Goal: Ask a question: Seek information or help from site administrators or community

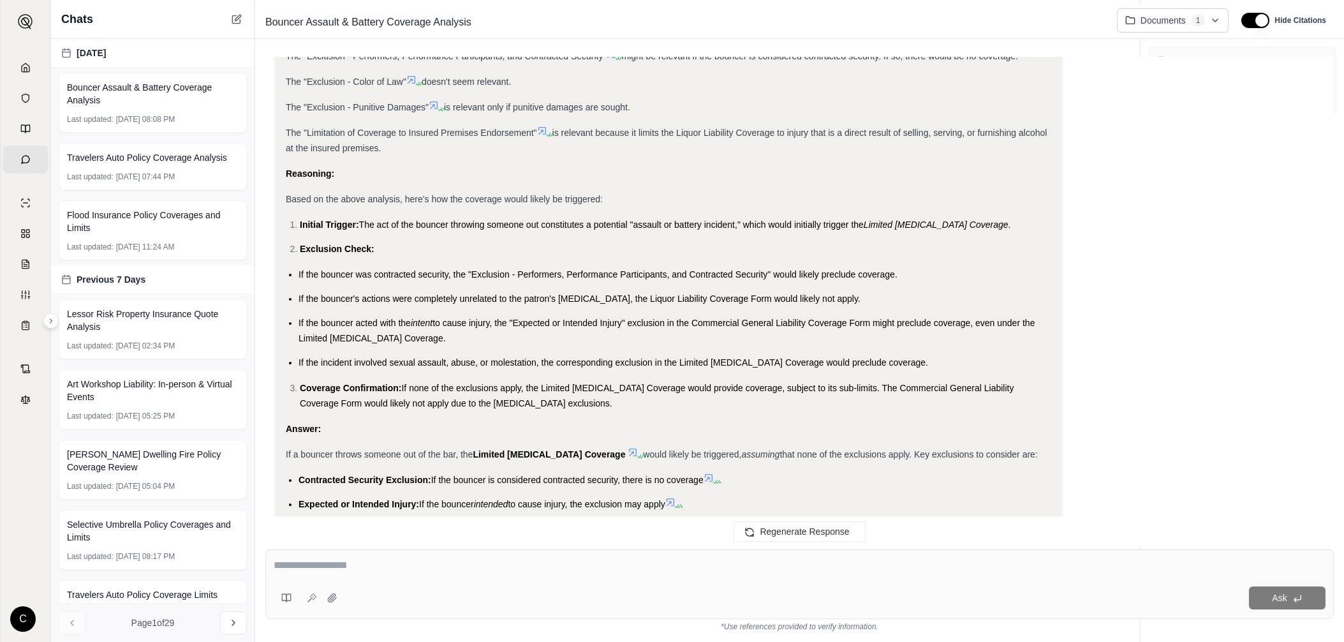
scroll to position [904, 0]
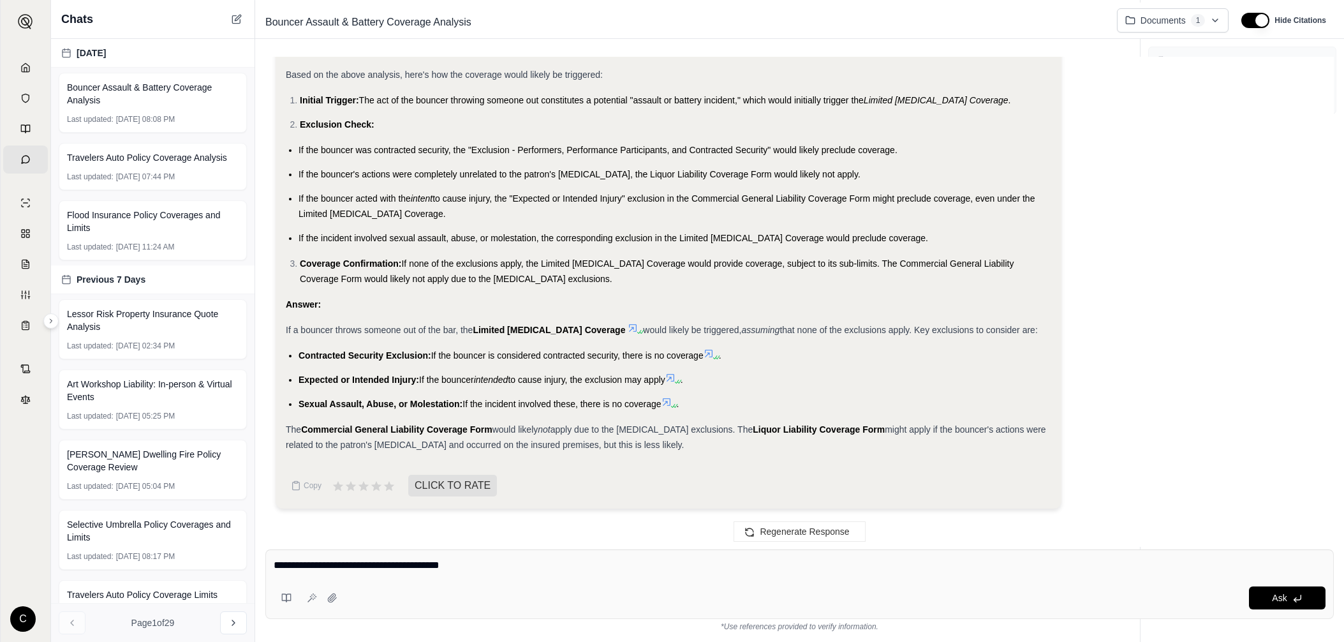
type textarea "**********"
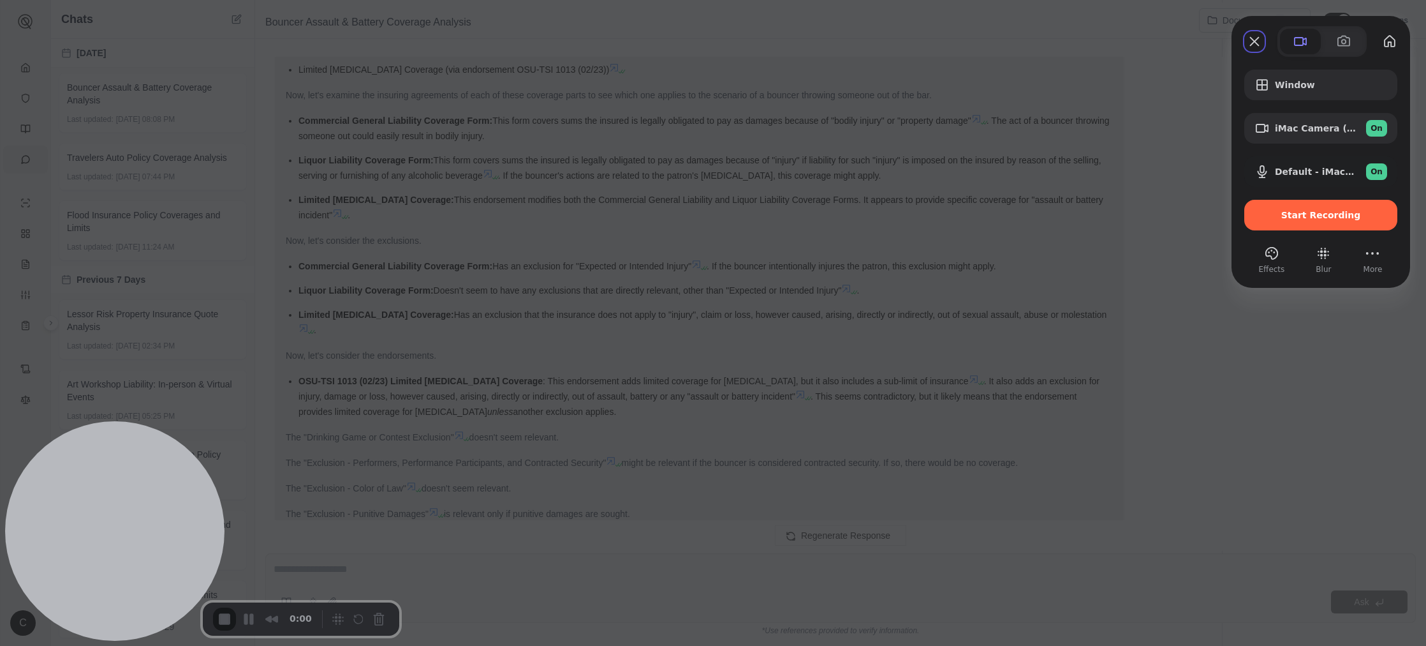
scroll to position [313, 0]
click at [926, 212] on span "Start Recording" at bounding box center [1322, 215] width 80 height 10
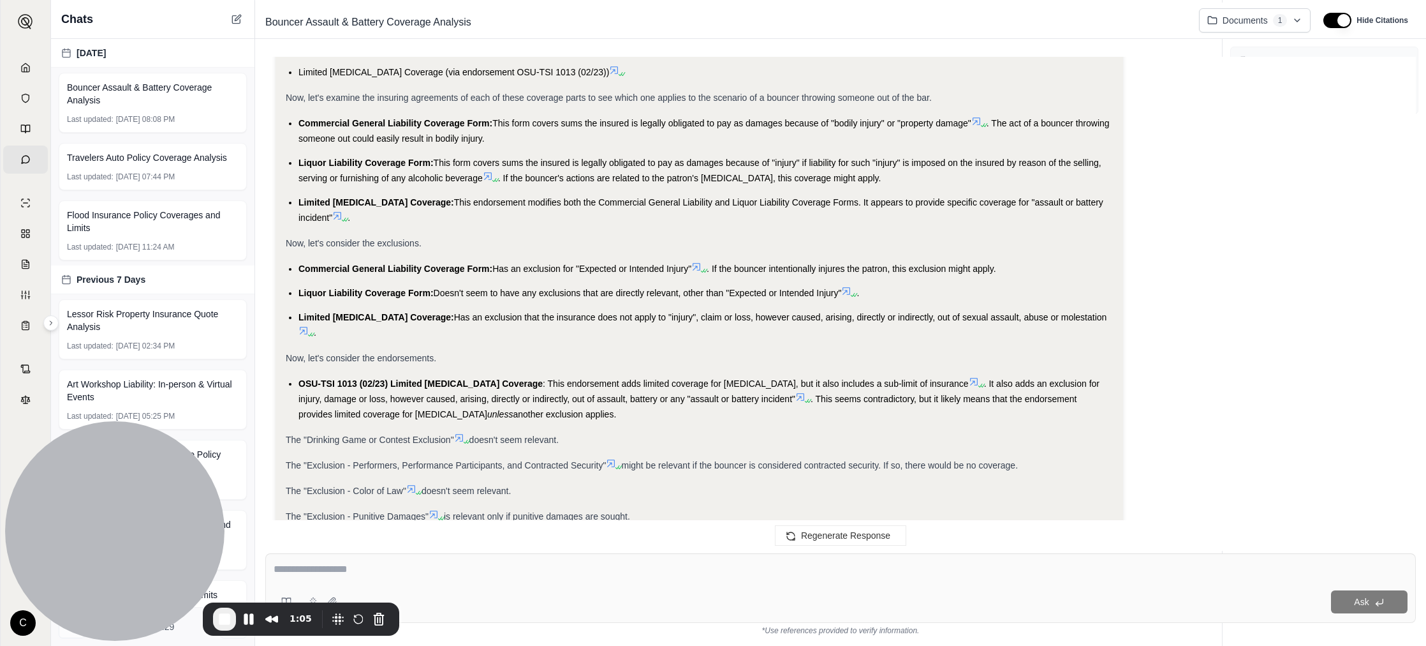
scroll to position [341, 0]
drag, startPoint x: 288, startPoint y: 120, endPoint x: 472, endPoint y: 121, distance: 184.4
click at [473, 121] on ul "Commercial General Liability Coverage Form: This form covers sums the insured i…" at bounding box center [699, 170] width 827 height 110
drag, startPoint x: 537, startPoint y: 147, endPoint x: 998, endPoint y: 118, distance: 462.8
click at [926, 118] on ul "Commercial General Liability Coverage Form: This form covers sums the insured i…" at bounding box center [699, 170] width 827 height 110
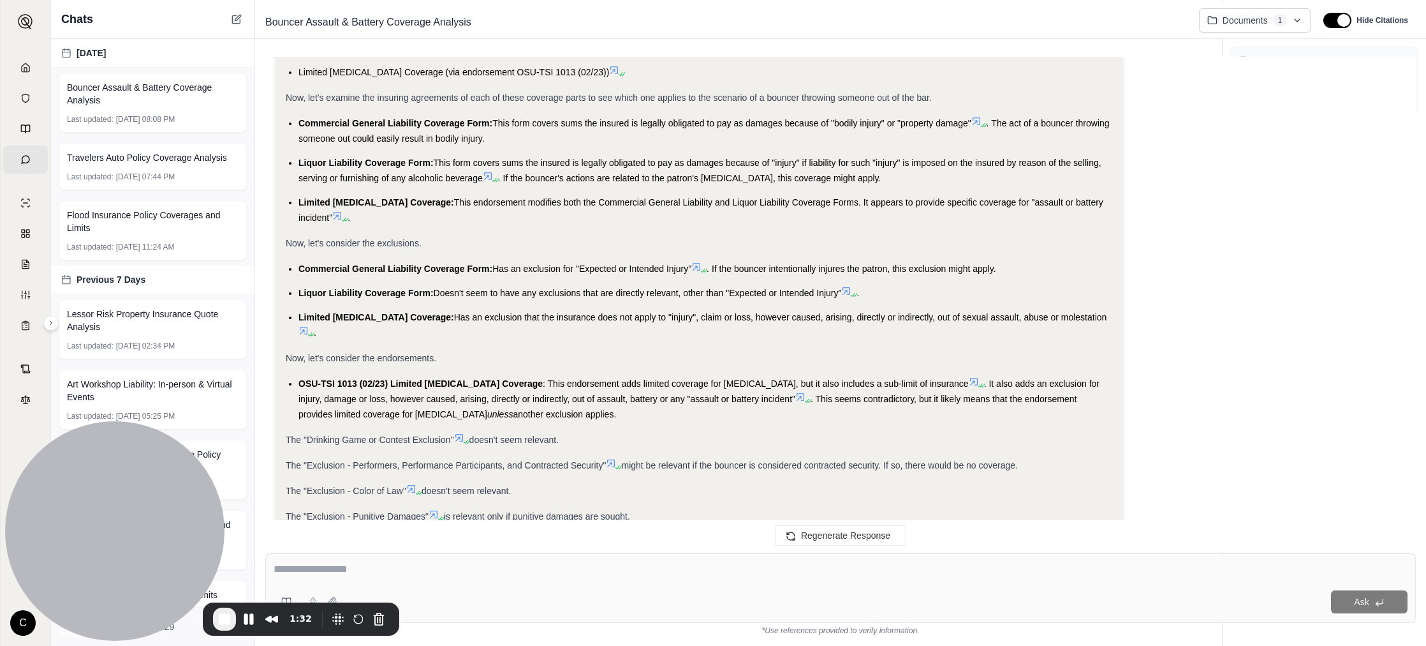
click at [356, 128] on span "Commercial General Liability Coverage Form:" at bounding box center [396, 123] width 194 height 10
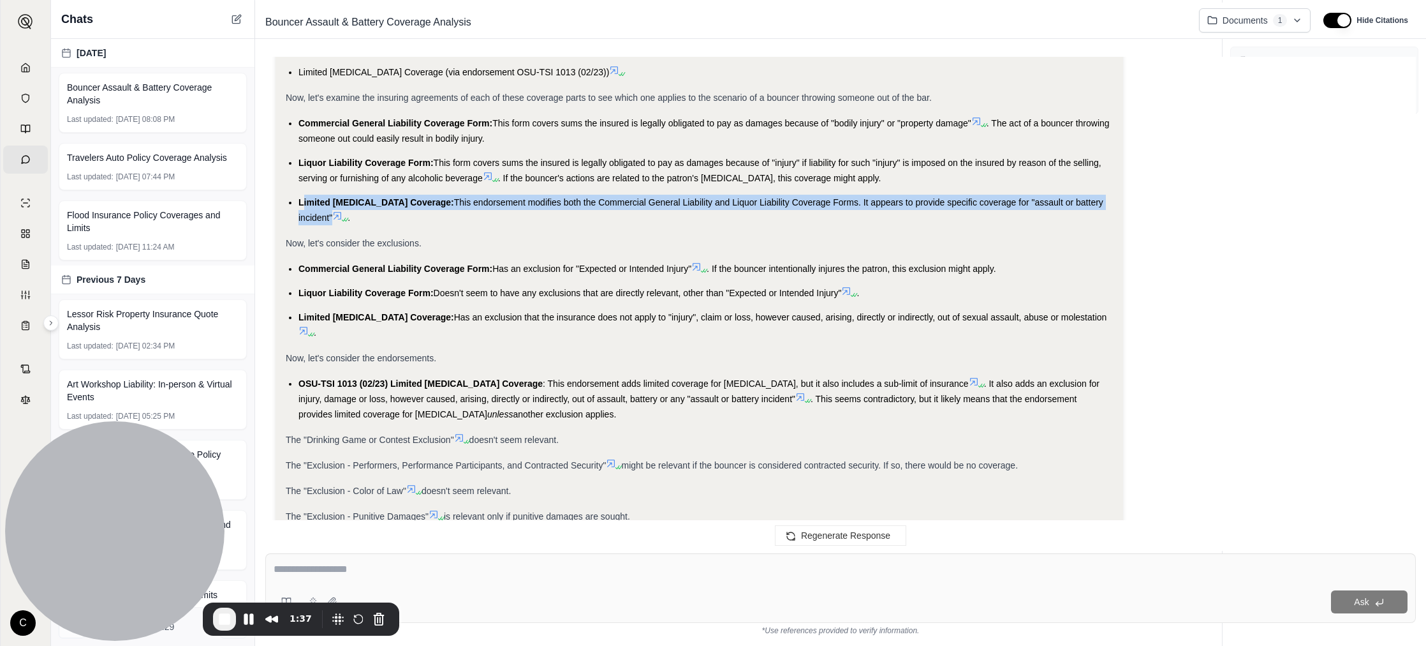
drag, startPoint x: 303, startPoint y: 203, endPoint x: 359, endPoint y: 217, distance: 57.2
click at [359, 217] on li "Limited [MEDICAL_DATA] Coverage: This endorsement modifies both the Commercial …" at bounding box center [706, 210] width 815 height 31
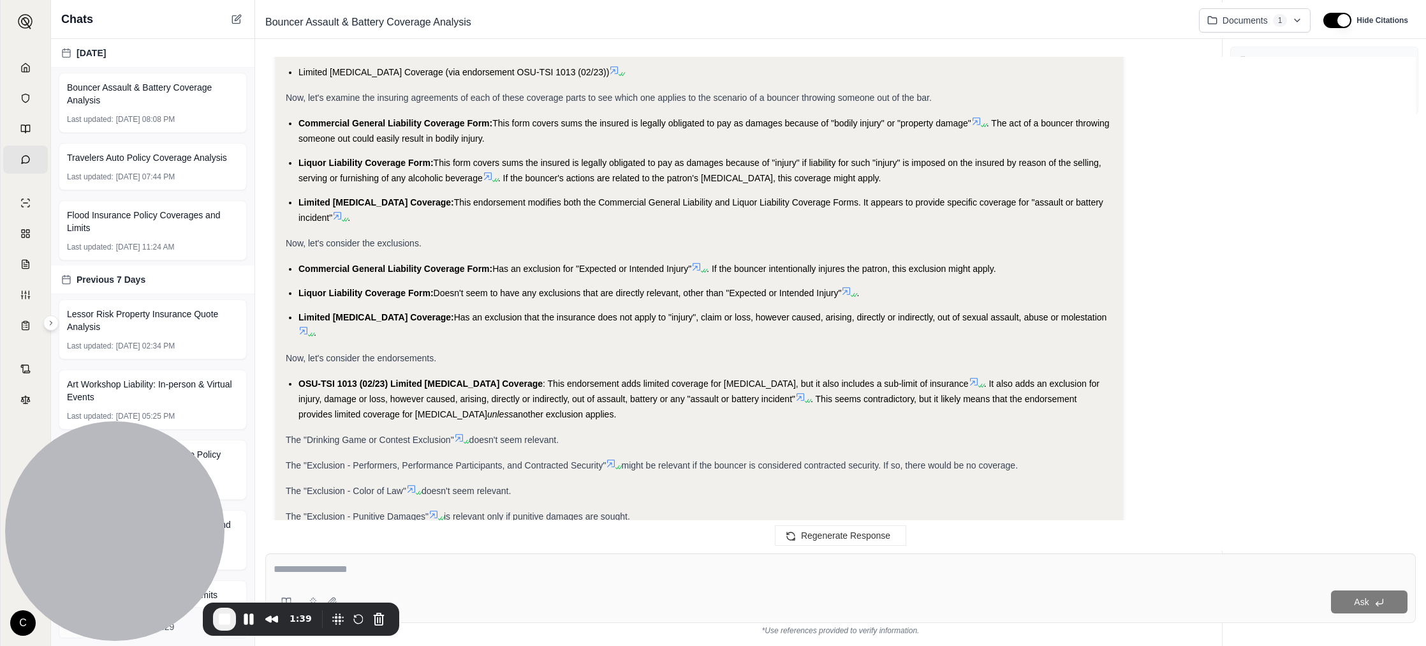
click at [598, 212] on li "Limited [MEDICAL_DATA] Coverage: This endorsement modifies both the Commercial …" at bounding box center [706, 210] width 815 height 31
click at [247, 622] on button "Pause Recording" at bounding box center [249, 619] width 20 height 20
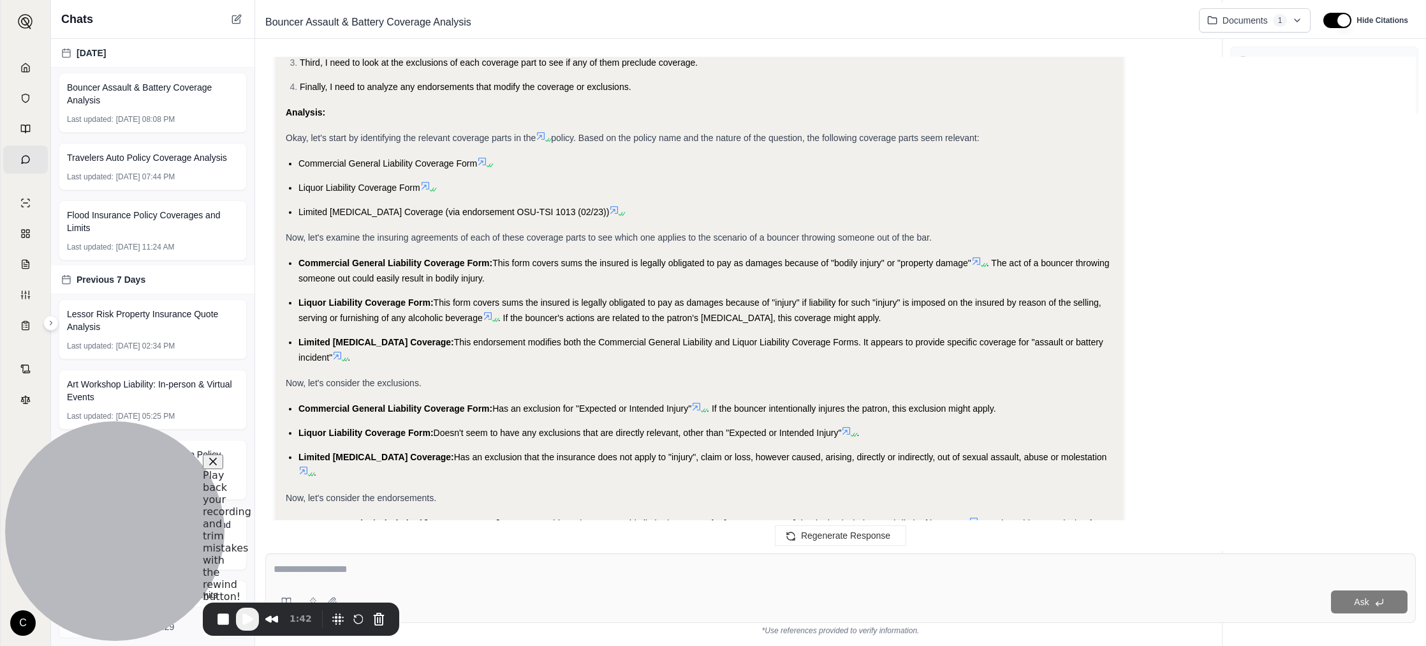
scroll to position [204, 0]
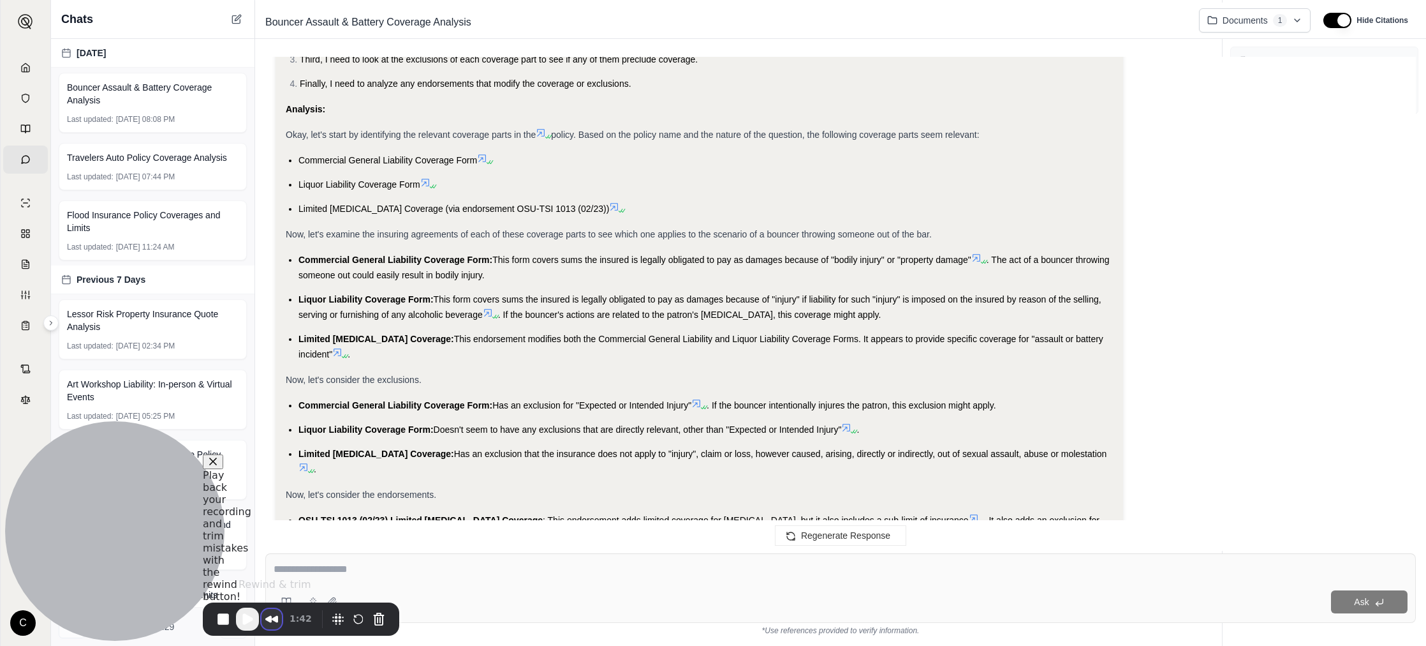
click at [274, 625] on button "Rewind and Trim Recording" at bounding box center [272, 619] width 20 height 20
click at [926, 38] on span at bounding box center [1391, 32] width 10 height 10
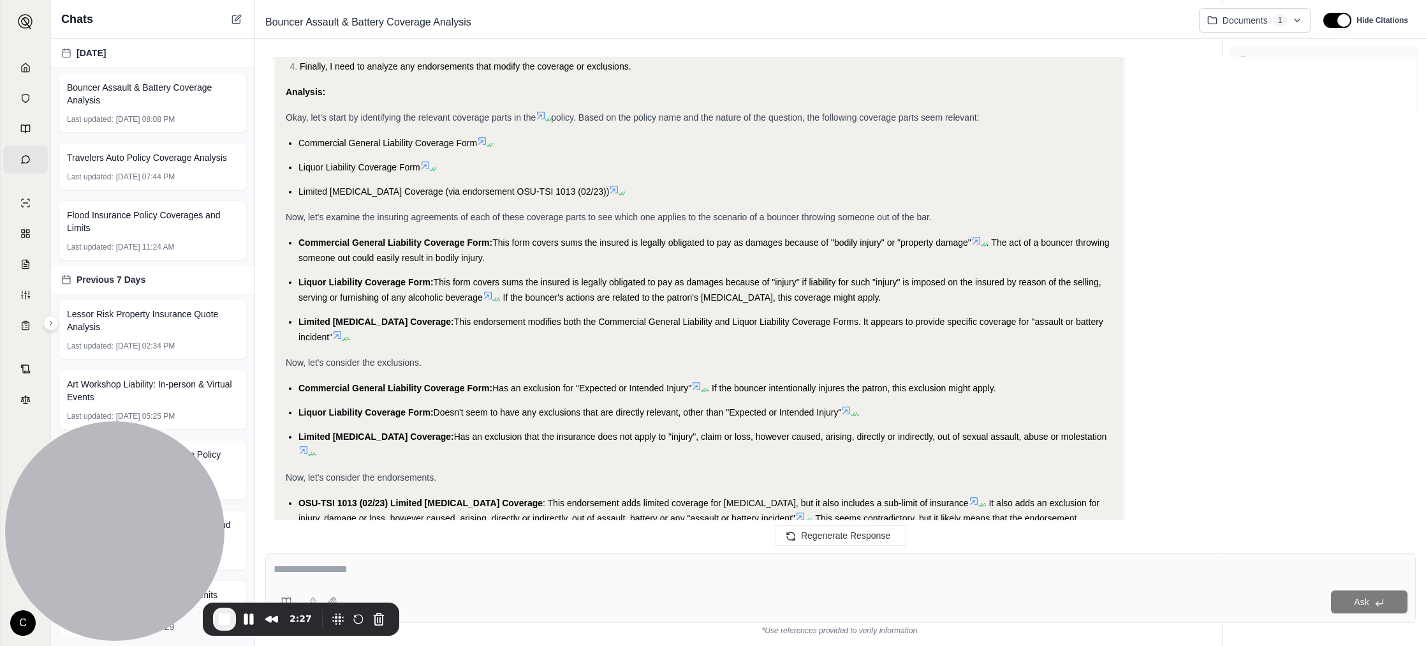
scroll to position [222, 0]
click at [435, 281] on span "This form covers sums the insured is legally obligated to pay as damages becaus…" at bounding box center [700, 289] width 803 height 26
drag, startPoint x: 283, startPoint y: 218, endPoint x: 528, endPoint y: 216, distance: 244.3
click at [528, 216] on div "Okay, I need to determine whether the [MEDICAL_DATA] coverage or the general li…" at bounding box center [700, 542] width 848 height 1236
click at [353, 623] on button "Restart Recording" at bounding box center [358, 618] width 15 height 15
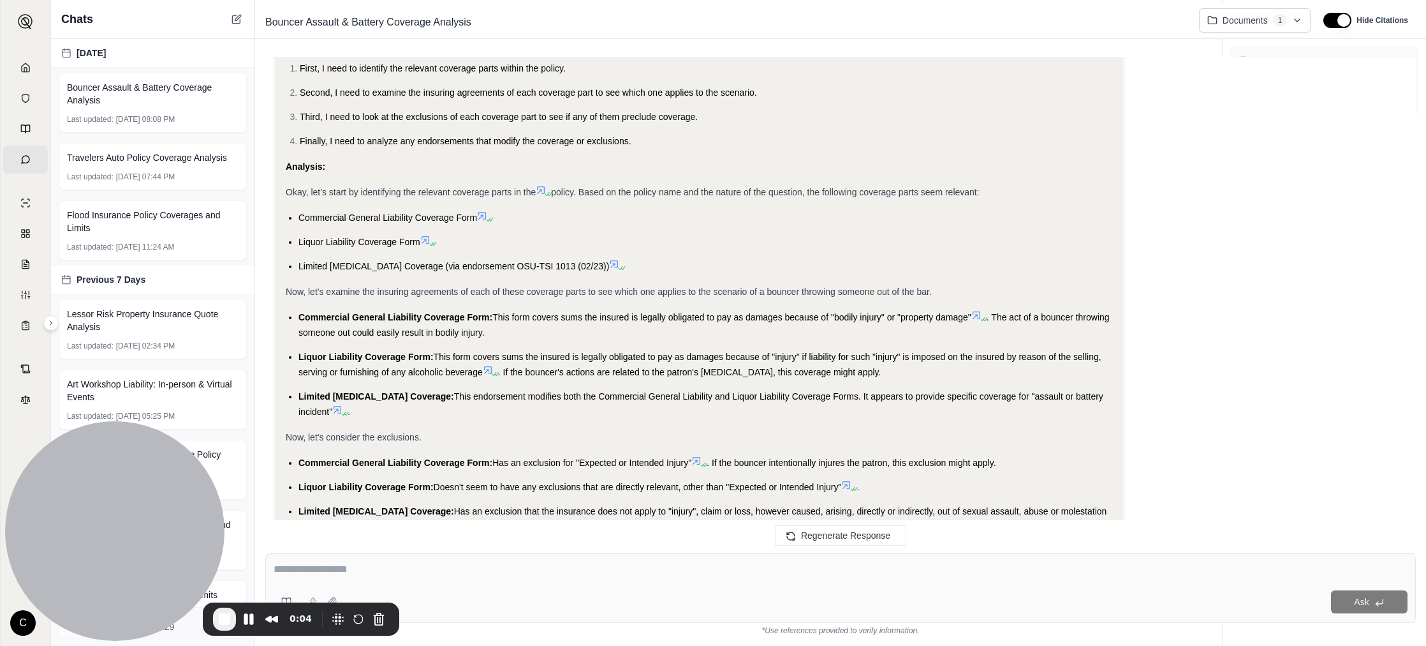
scroll to position [151, 0]
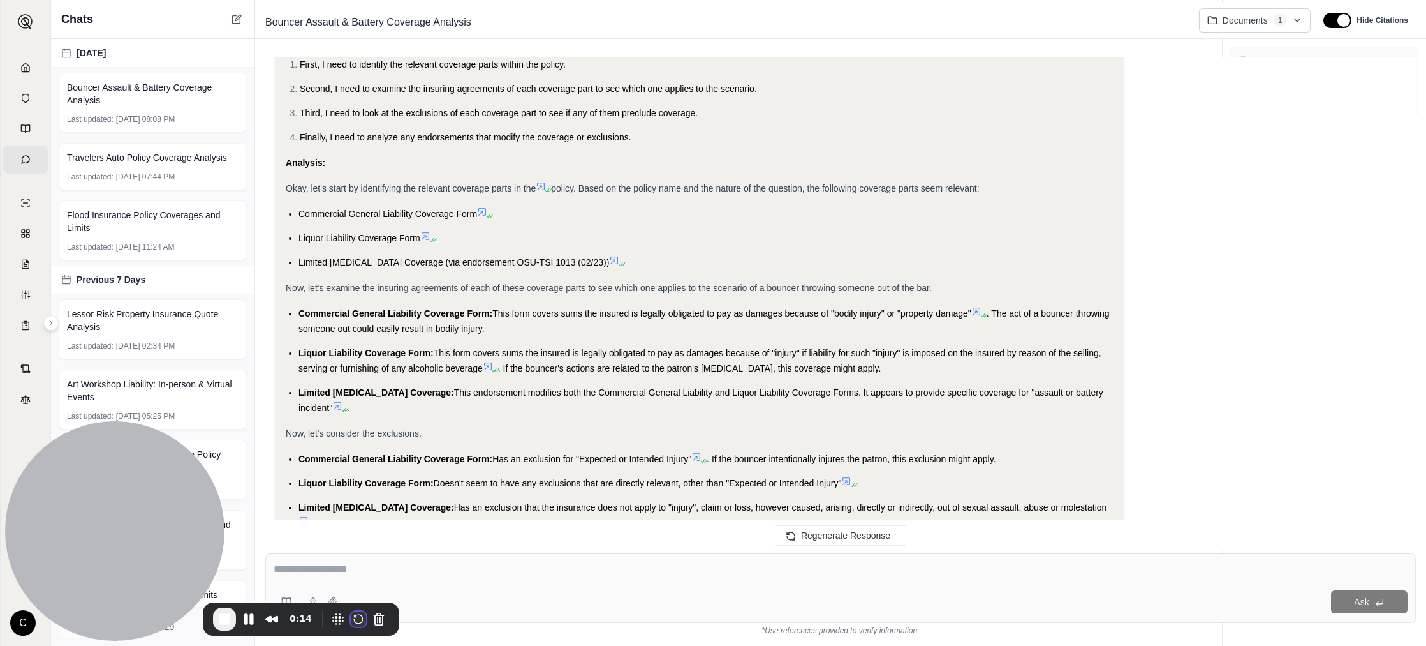
click at [355, 622] on button "Restart Recording" at bounding box center [358, 618] width 15 height 15
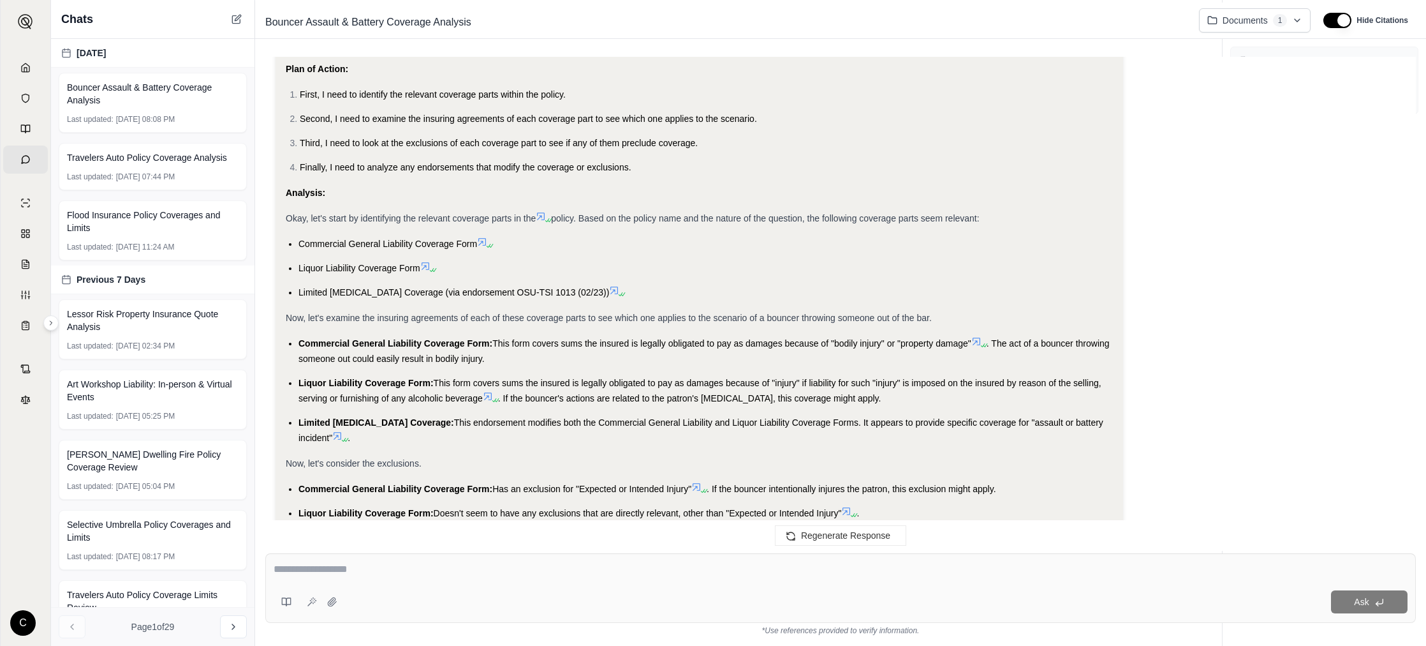
scroll to position [120, 0]
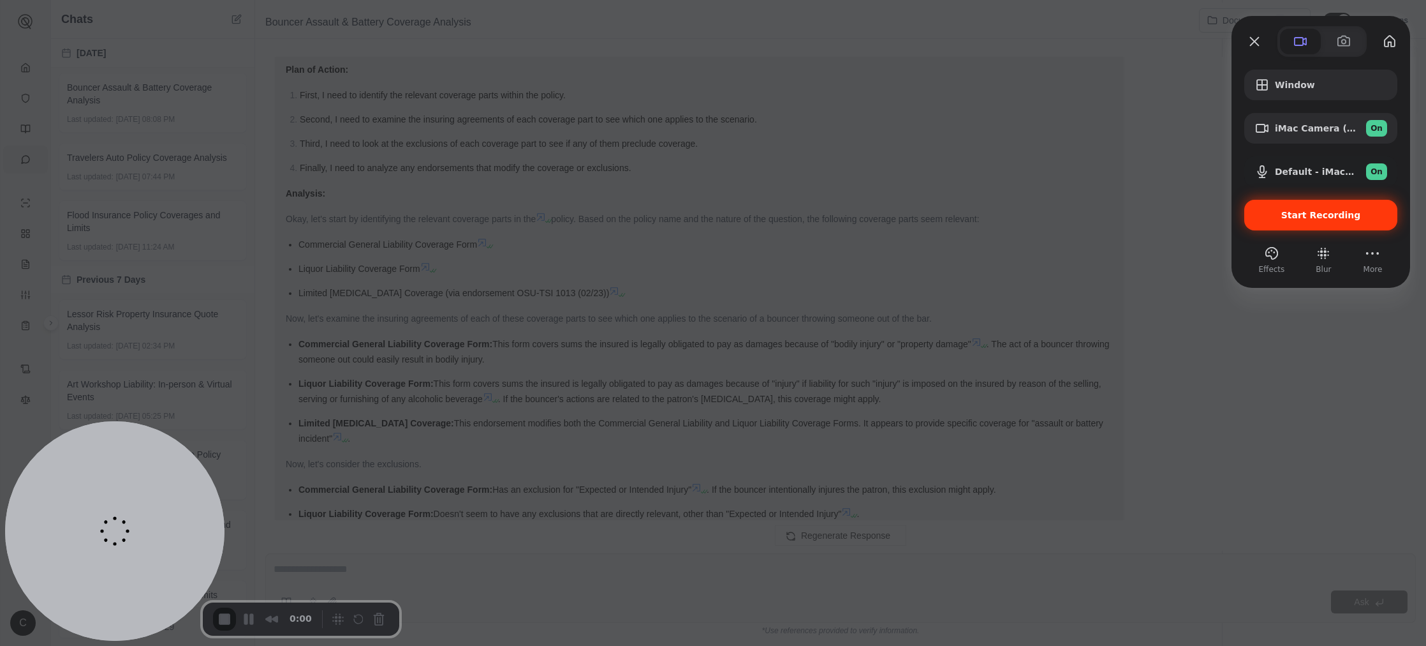
click at [926, 208] on div "Start Recording" at bounding box center [1321, 215] width 153 height 31
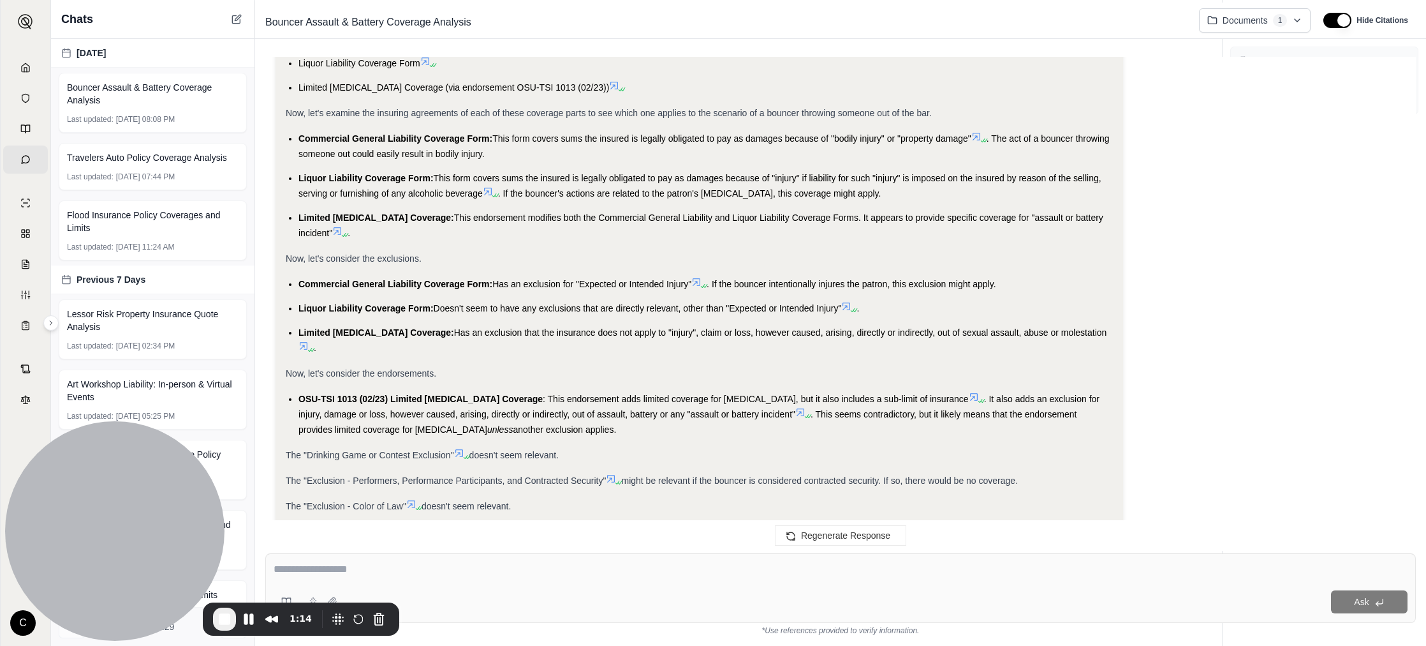
scroll to position [329, 0]
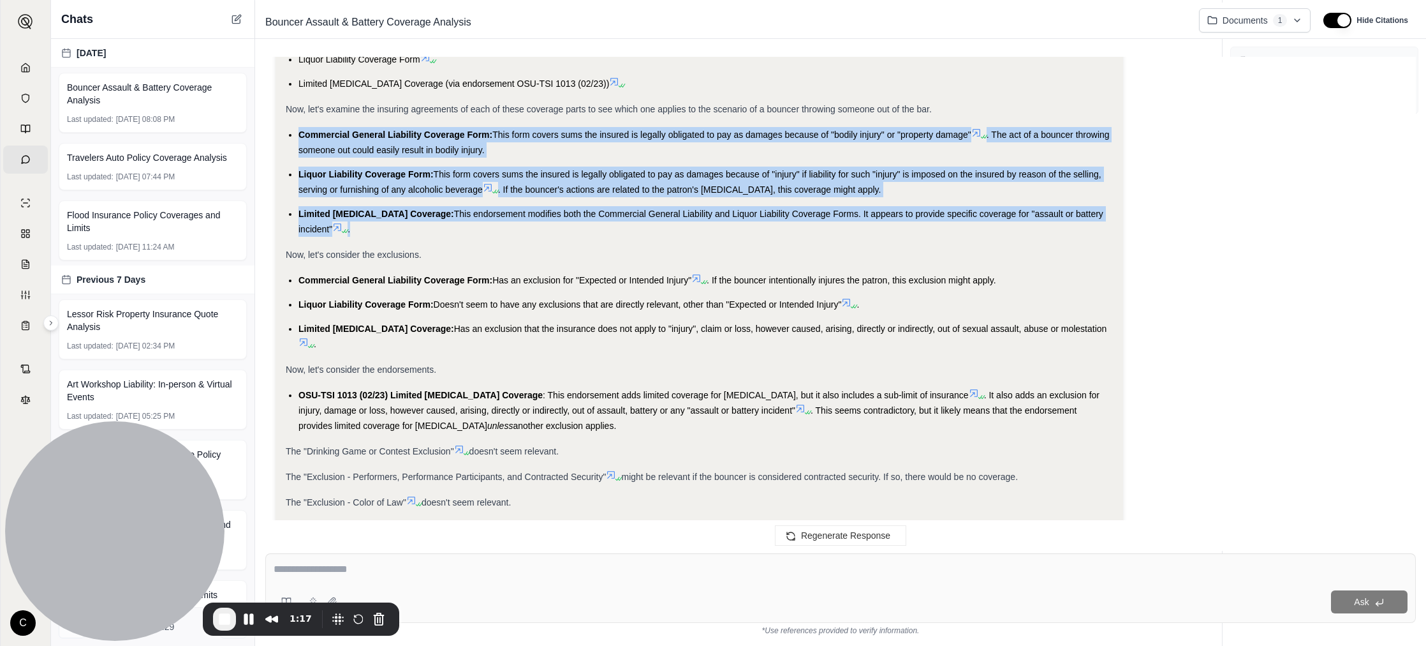
drag, startPoint x: 293, startPoint y: 129, endPoint x: 788, endPoint y: 228, distance: 505.0
click at [789, 228] on ul "Commercial General Liability Coverage Form: This form covers sums the insured i…" at bounding box center [699, 182] width 827 height 110
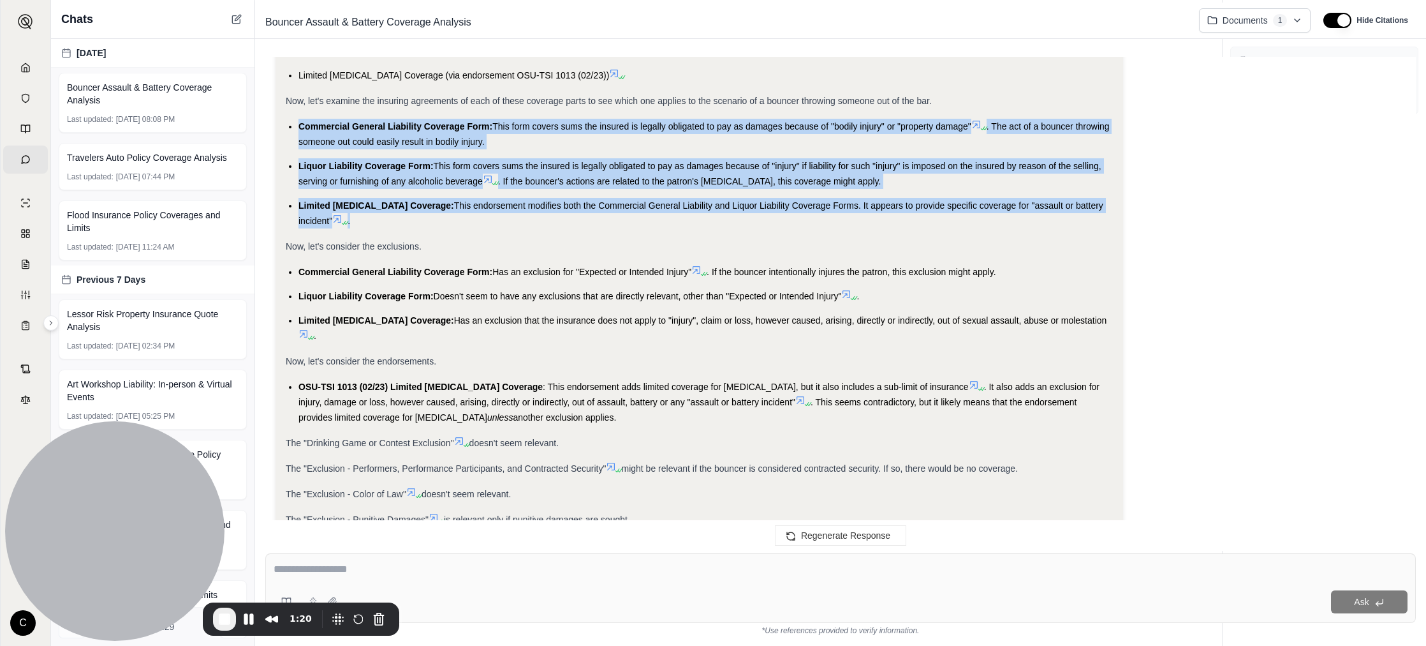
scroll to position [342, 0]
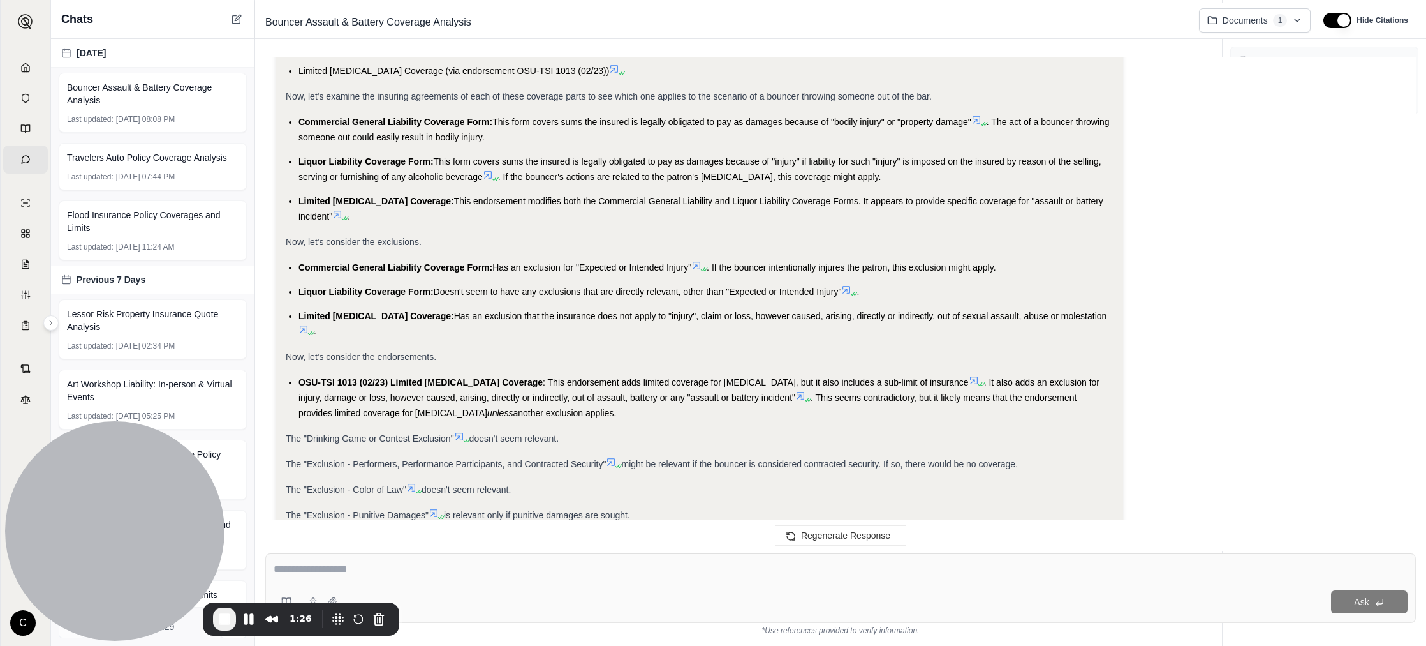
click at [519, 251] on div "Okay, I need to determine whether the [MEDICAL_DATA] coverage or the general li…" at bounding box center [699, 399] width 827 height 1170
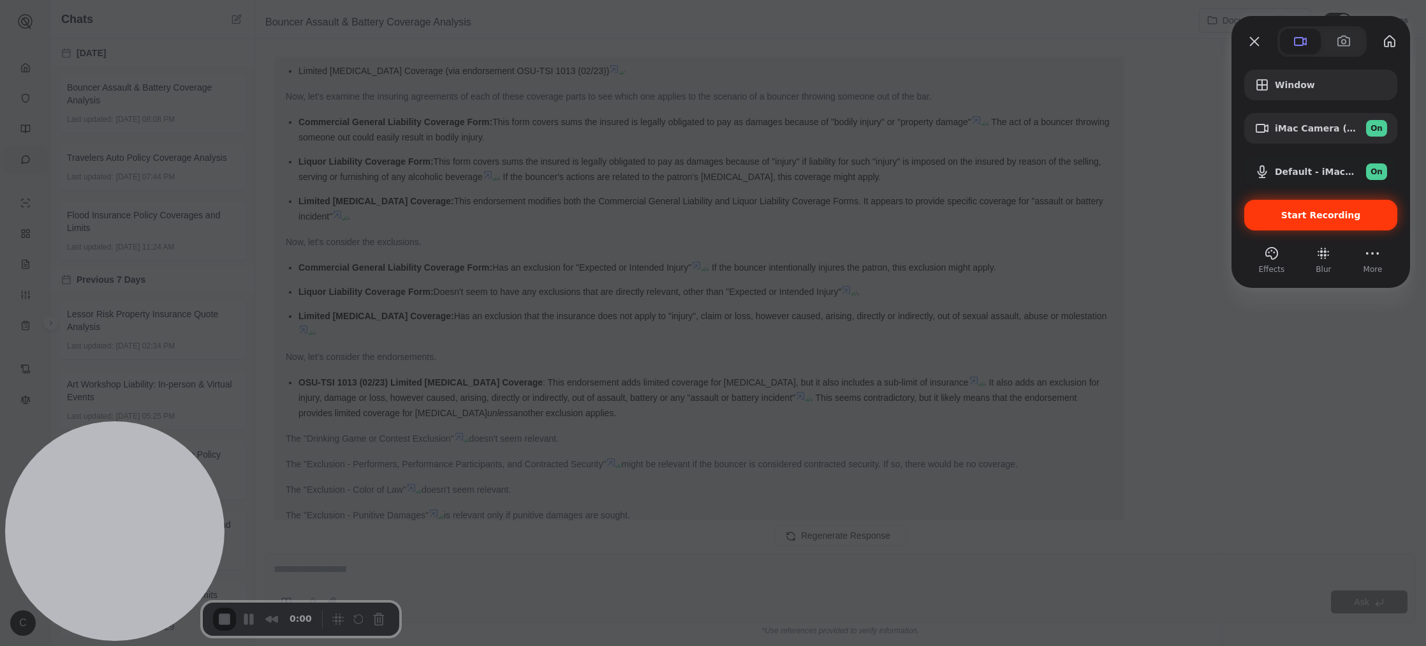
click at [926, 210] on span "Start Recording" at bounding box center [1322, 215] width 80 height 10
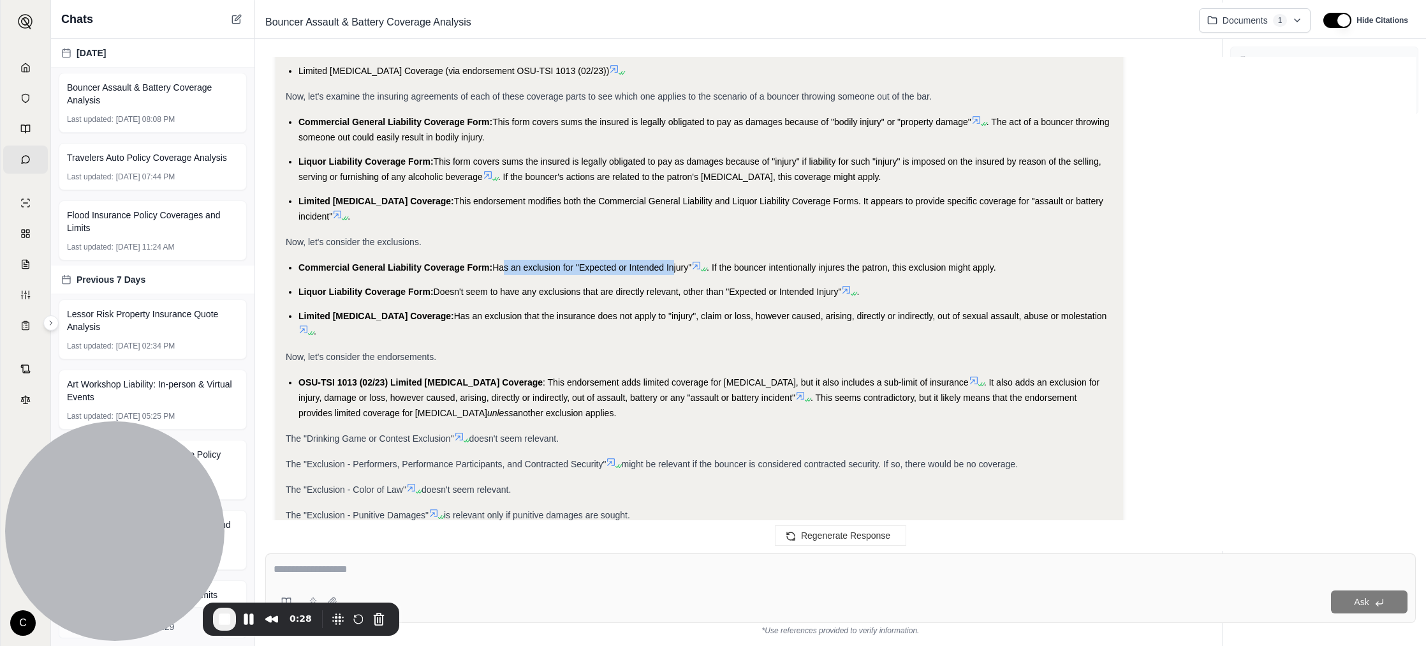
drag, startPoint x: 504, startPoint y: 269, endPoint x: 671, endPoint y: 271, distance: 167.2
click at [671, 270] on span "Has an exclusion for "Expected or Intended Injury"" at bounding box center [592, 267] width 199 height 10
click at [723, 269] on span ". If the bouncer intentionally injures the patron, this exclusion might apply." at bounding box center [851, 267] width 289 height 10
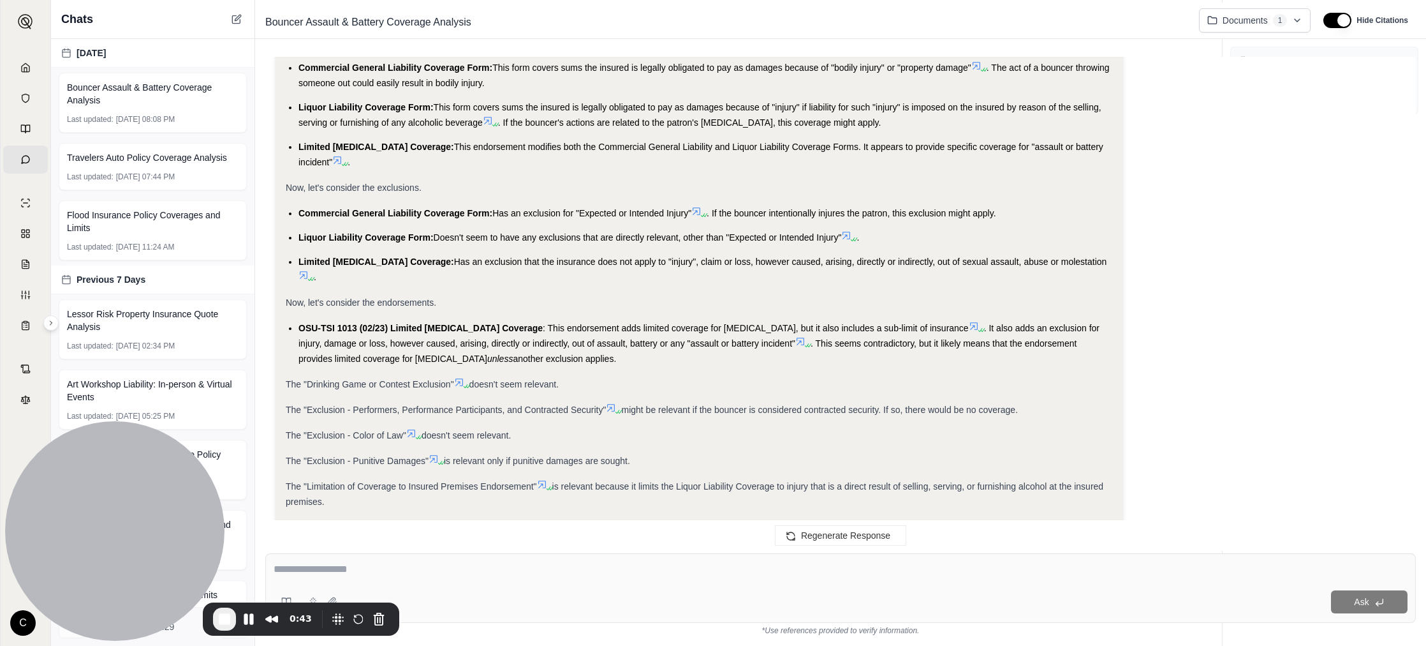
scroll to position [411, 0]
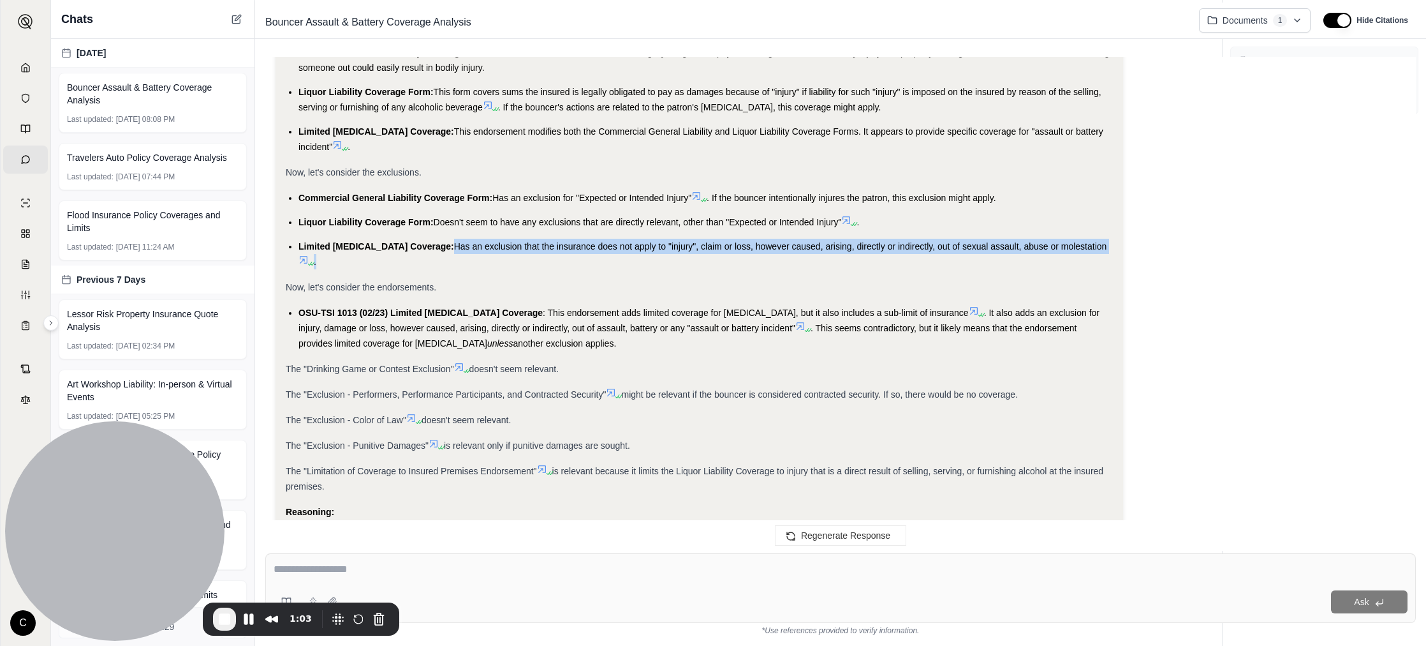
drag, startPoint x: 462, startPoint y: 248, endPoint x: 489, endPoint y: 255, distance: 27.7
click at [489, 255] on li "Limited [MEDICAL_DATA] Coverage: Has an exclusion that the insurance does not a…" at bounding box center [706, 254] width 815 height 31
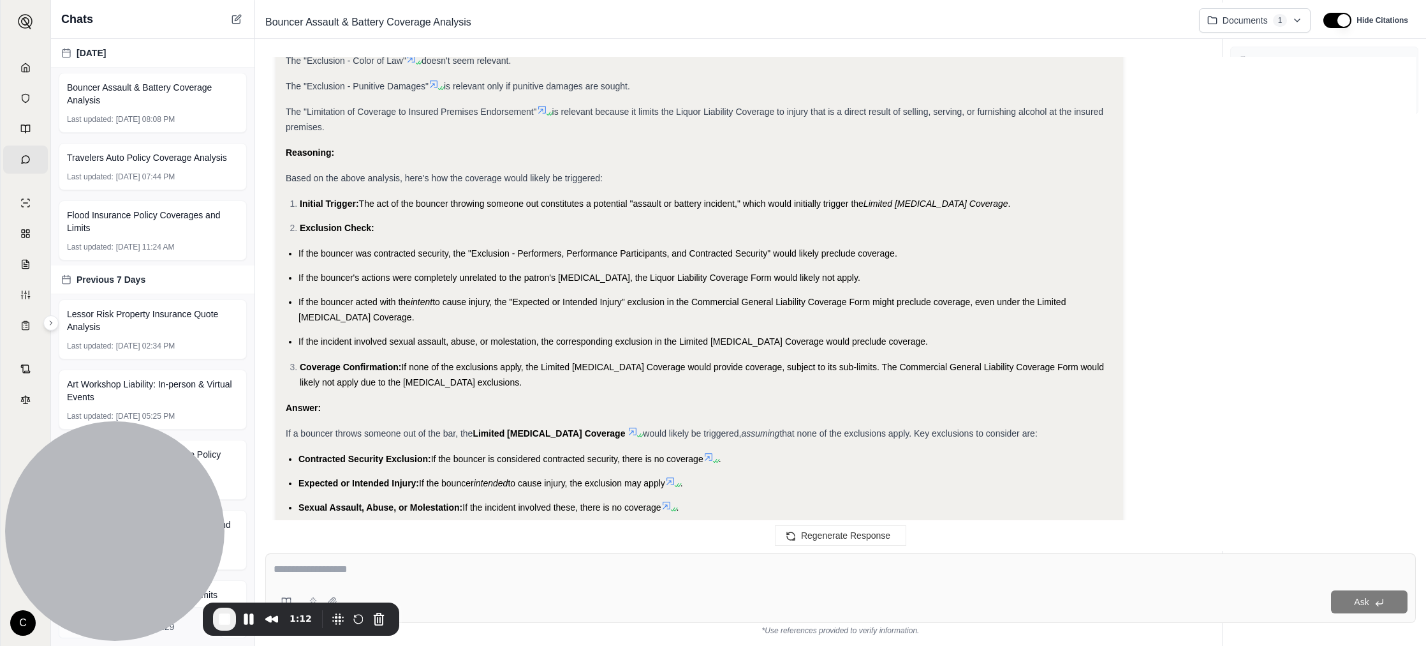
scroll to position [776, 0]
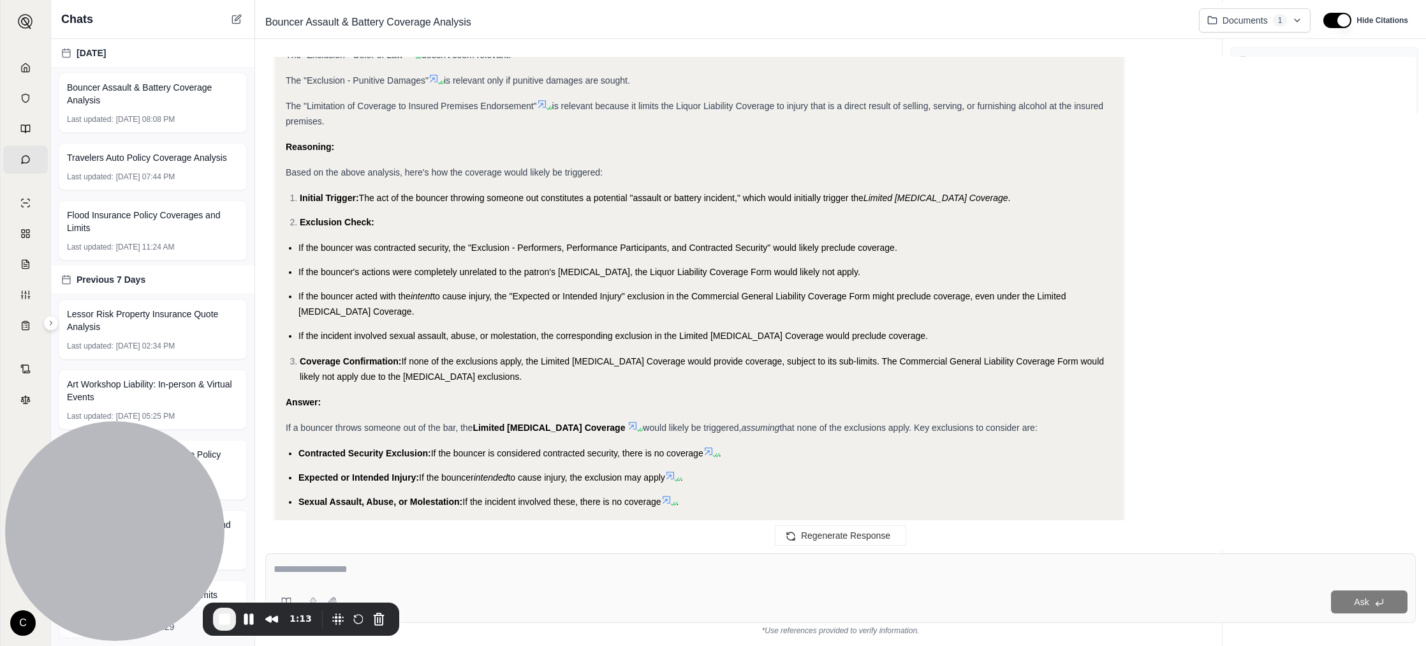
click at [567, 308] on li "If the bouncer acted with the intent to cause injury, the "Expected or Intended…" at bounding box center [706, 303] width 815 height 31
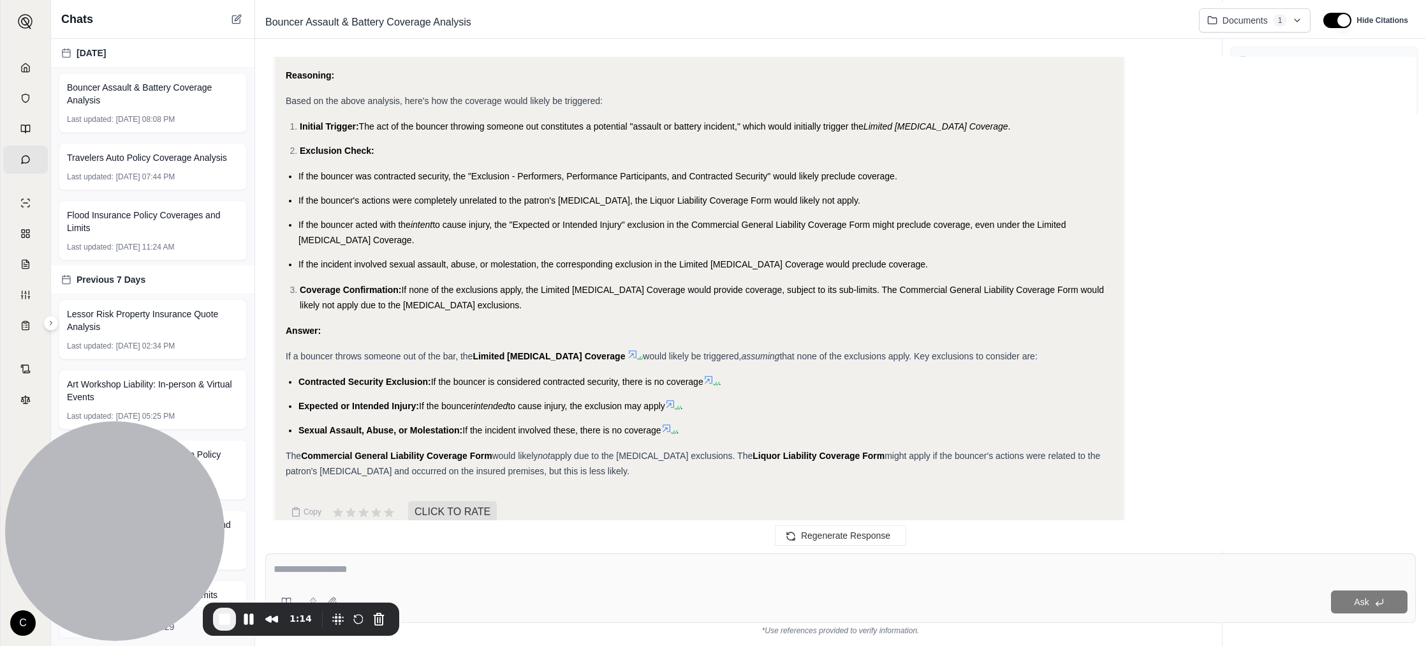
scroll to position [849, 0]
click at [248, 621] on button "Pause Recording" at bounding box center [249, 619] width 20 height 20
click at [248, 623] on span "Play Recording" at bounding box center [249, 619] width 15 height 15
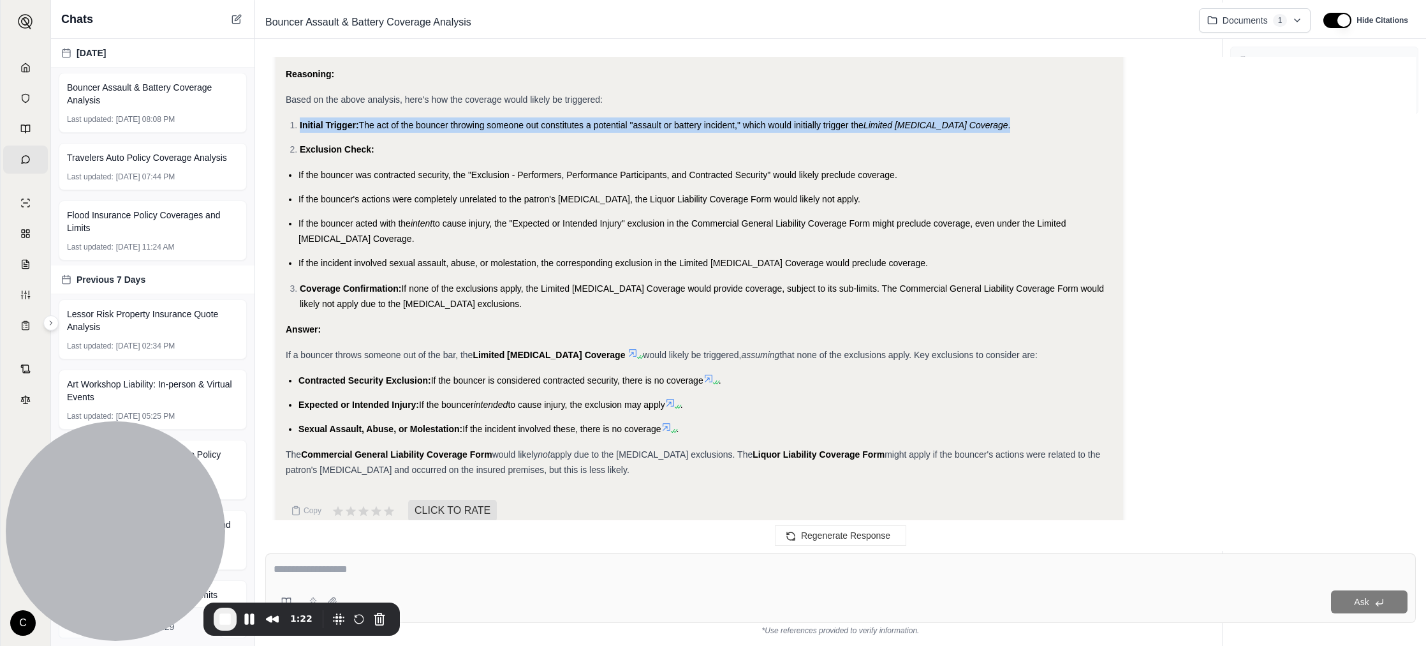
drag, startPoint x: 296, startPoint y: 126, endPoint x: 373, endPoint y: 135, distance: 77.7
click at [351, 133] on ol "Initial Trigger: The act of the bouncer throwing someone out constitutes a pote…" at bounding box center [699, 137] width 827 height 40
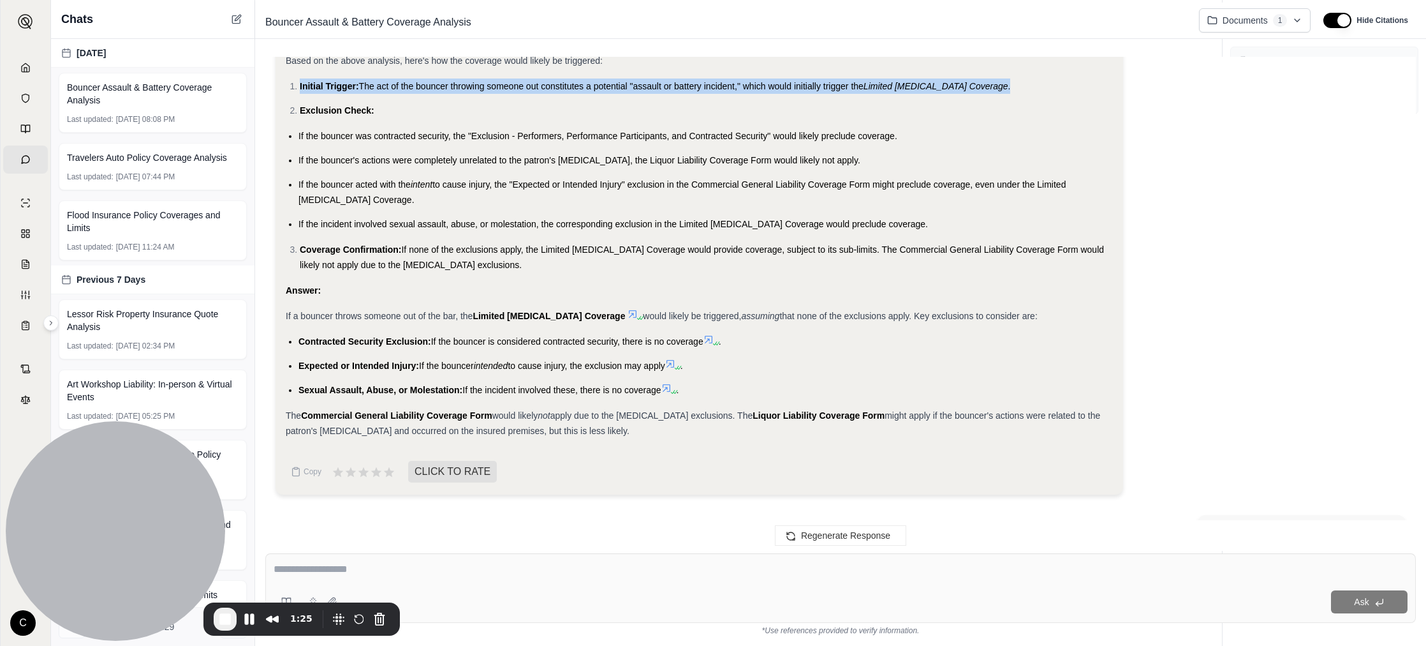
scroll to position [889, 0]
click at [244, 628] on button "Pause Recording" at bounding box center [249, 619] width 20 height 20
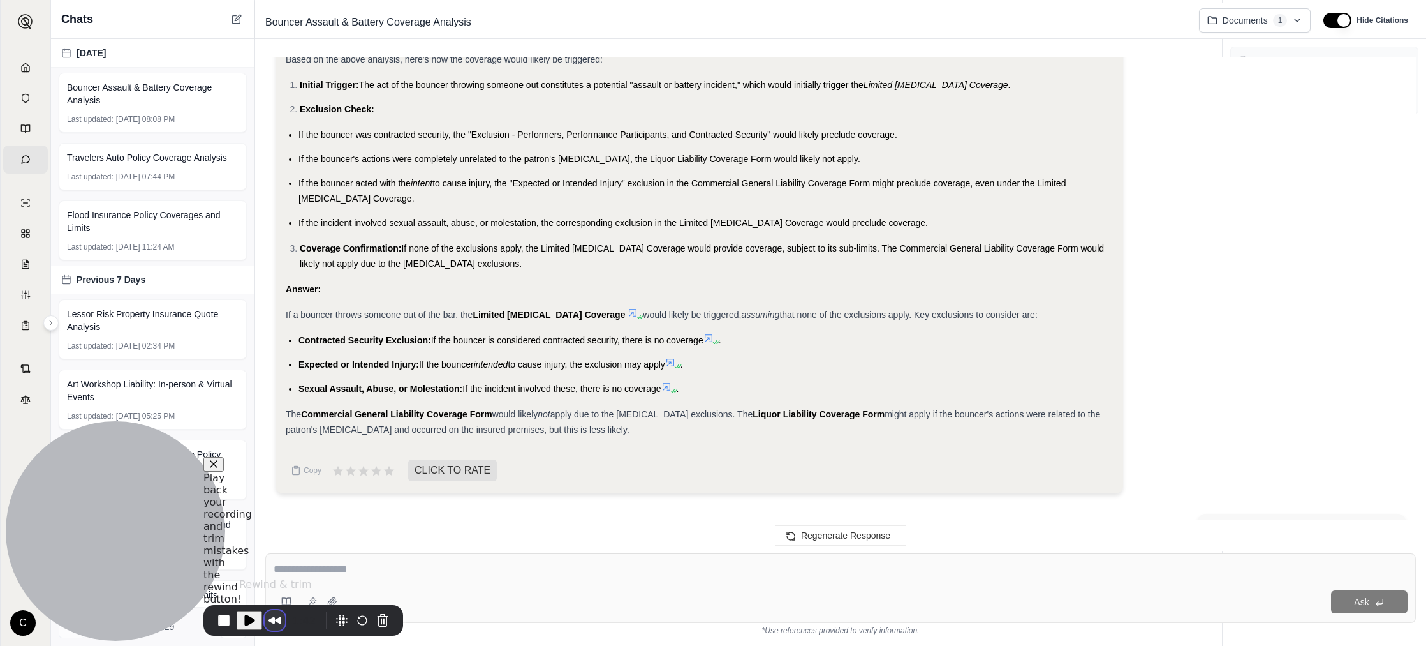
click at [271, 616] on button "Rewind and Trim Recording" at bounding box center [275, 620] width 20 height 20
click at [253, 614] on span "Play Recording" at bounding box center [249, 619] width 15 height 15
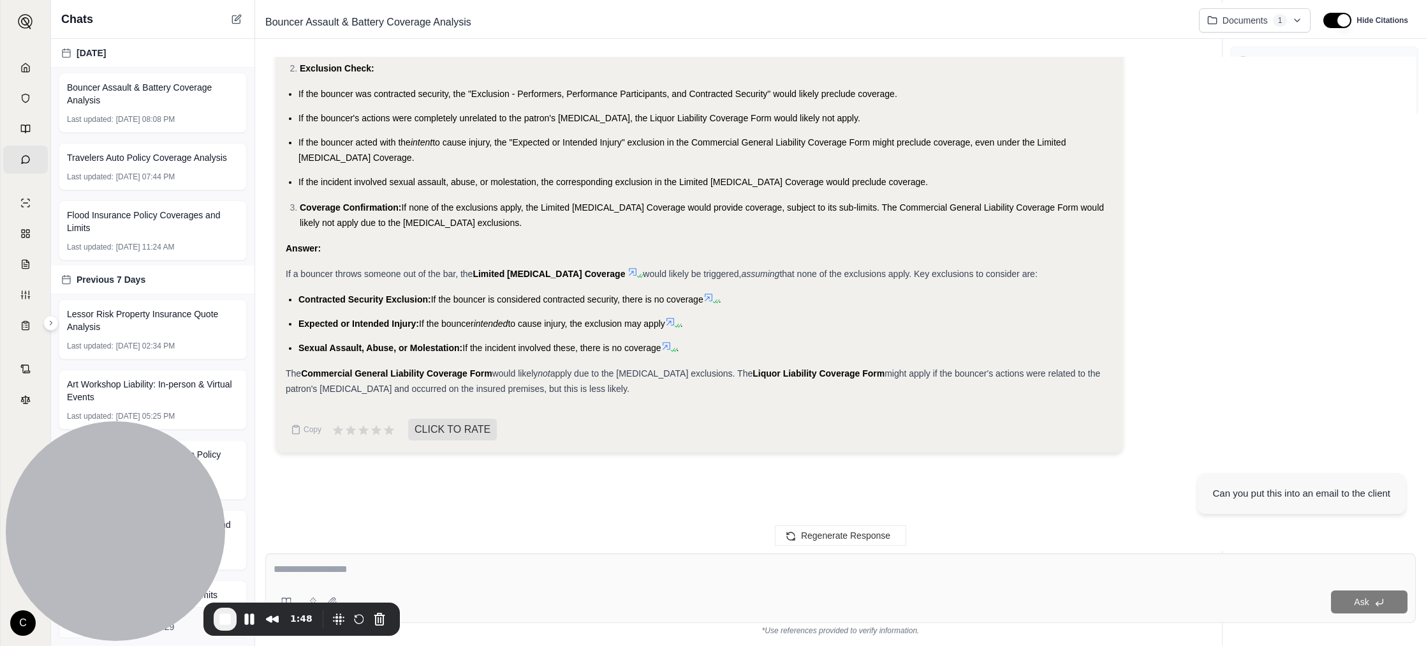
scroll to position [931, 0]
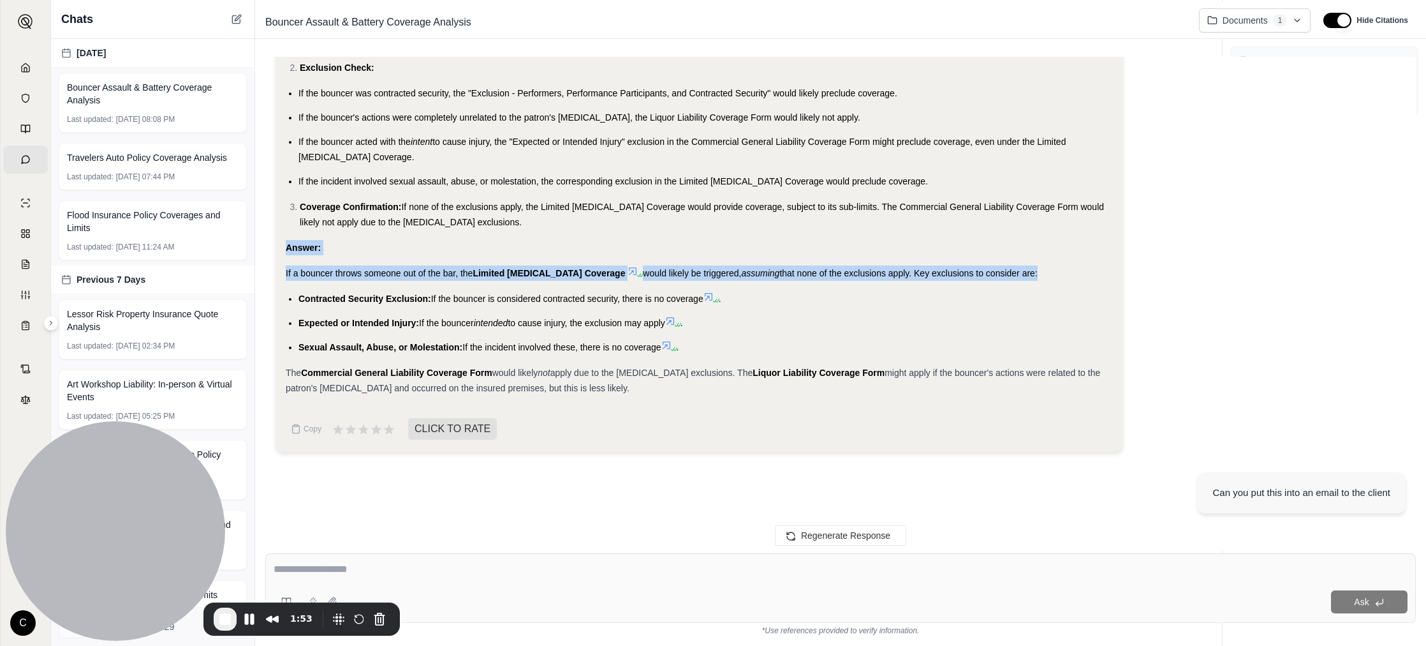
drag, startPoint x: 279, startPoint y: 242, endPoint x: 975, endPoint y: 285, distance: 697.3
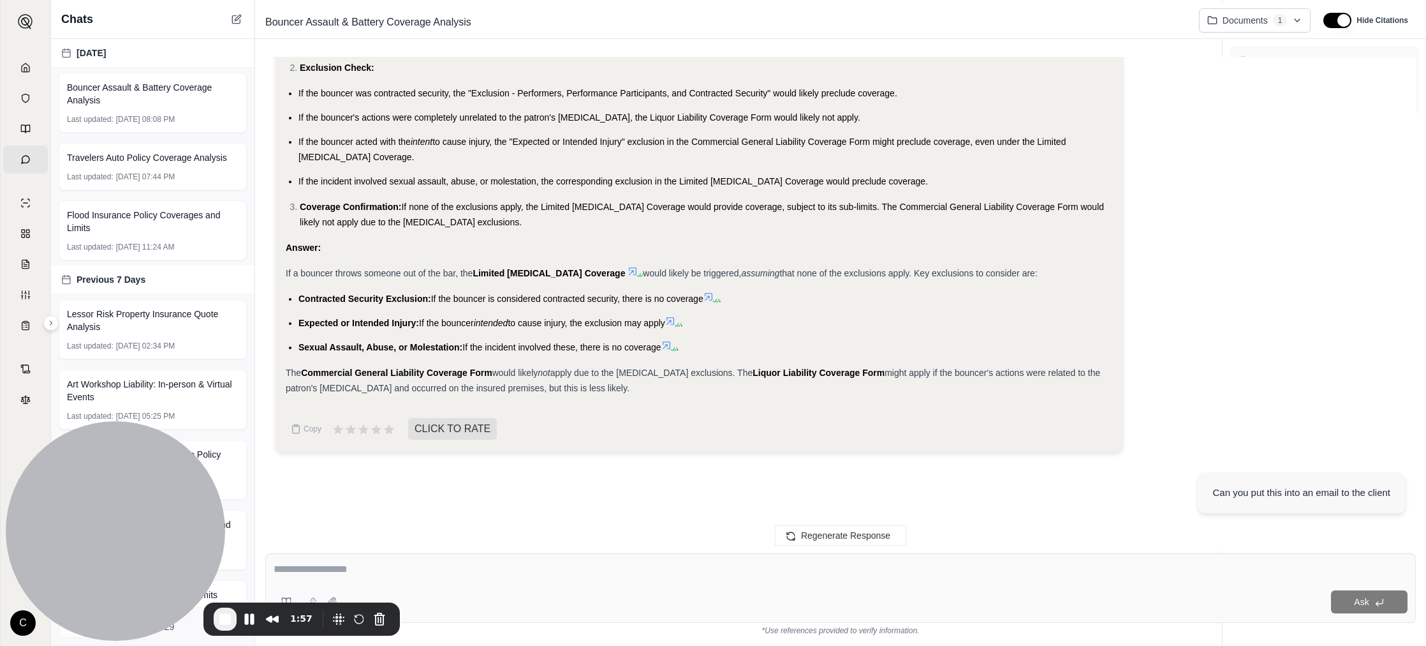
click at [926, 291] on li "Contracted Security Exclusion: If the bouncer is considered contracted security…" at bounding box center [706, 298] width 815 height 15
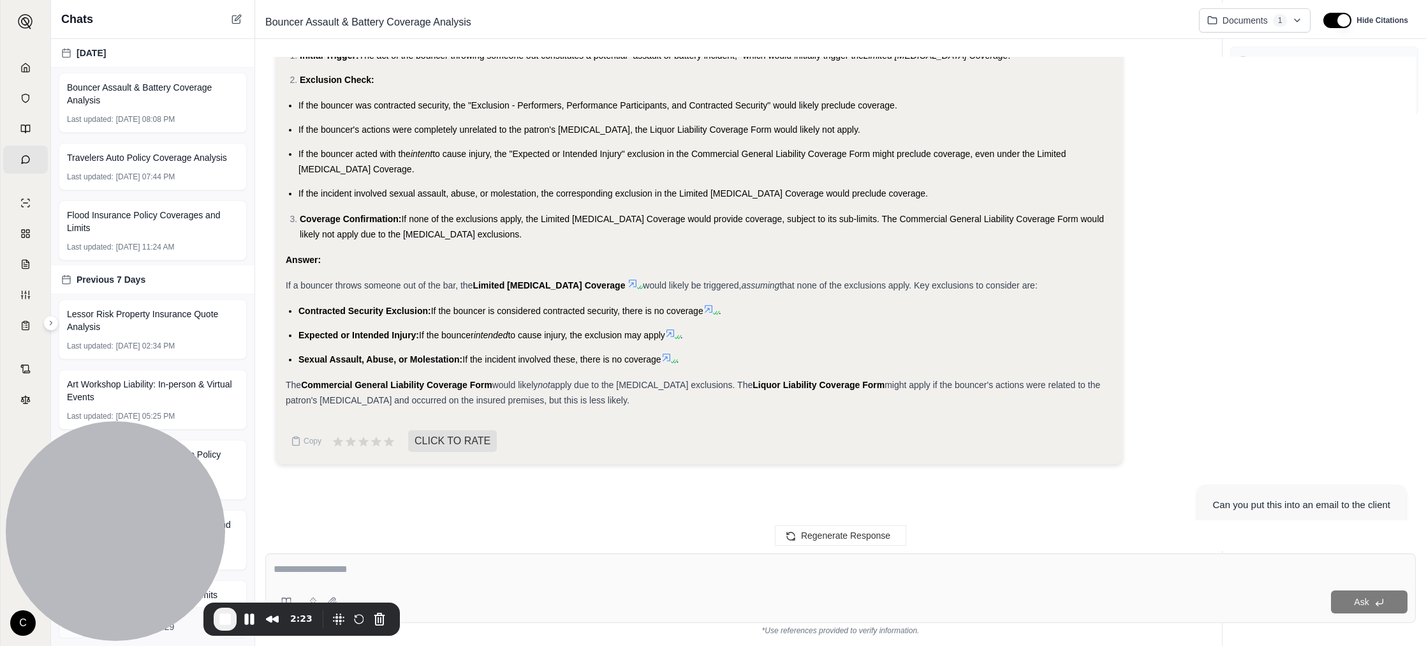
scroll to position [917, 0]
click at [229, 621] on span "End Recording" at bounding box center [225, 618] width 15 height 15
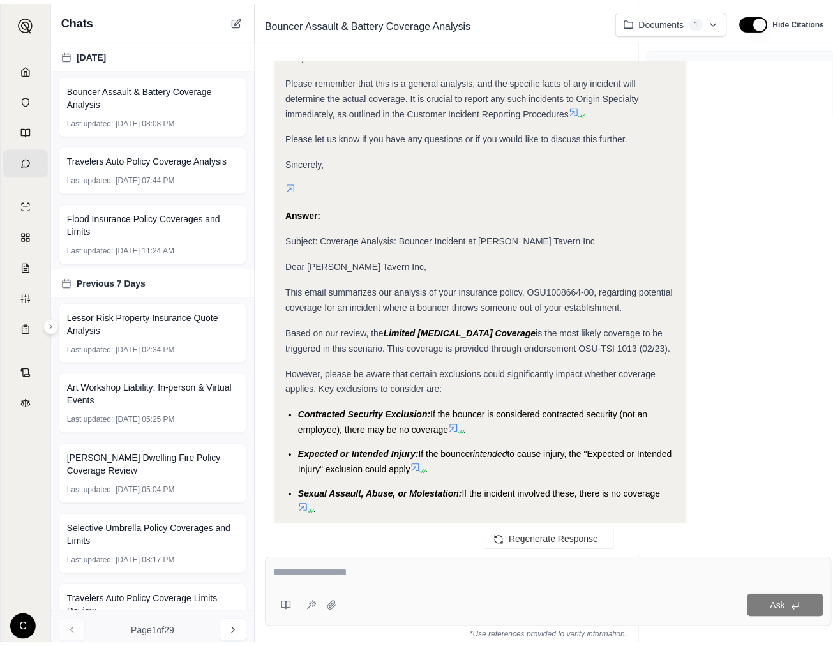
scroll to position [2505, 0]
